Goal: Navigation & Orientation: Find specific page/section

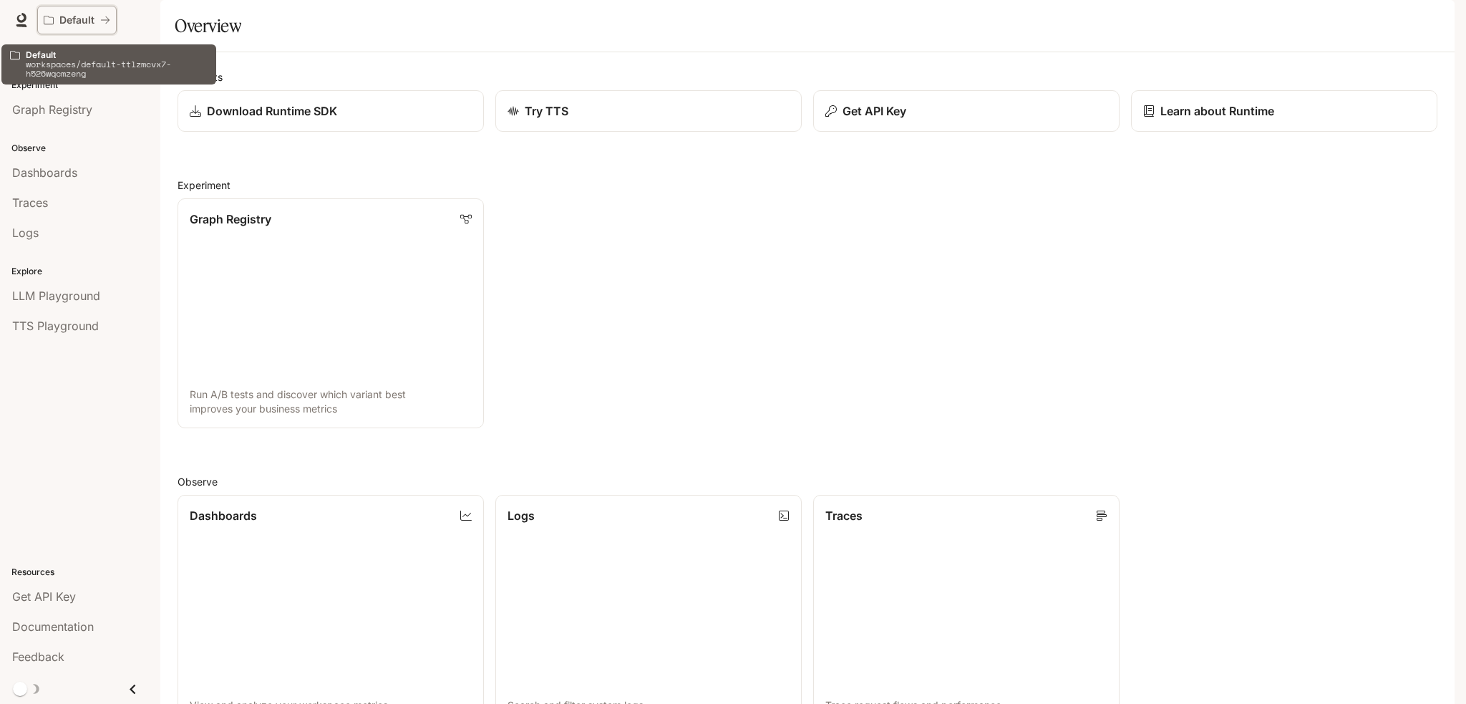
click at [77, 16] on p "Default" at bounding box center [76, 20] width 35 height 12
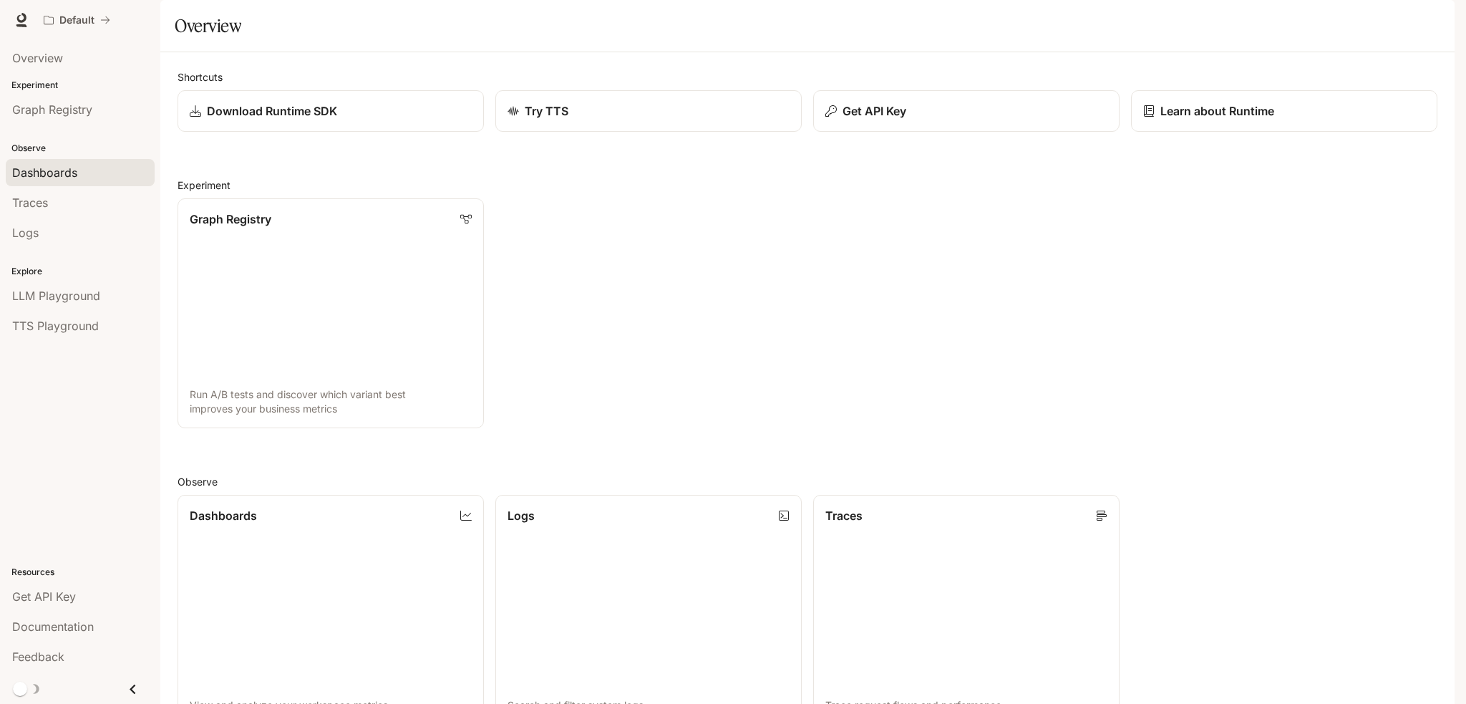
click at [58, 178] on span "Dashboards" at bounding box center [44, 172] width 65 height 17
